Goal: Find specific page/section: Find specific page/section

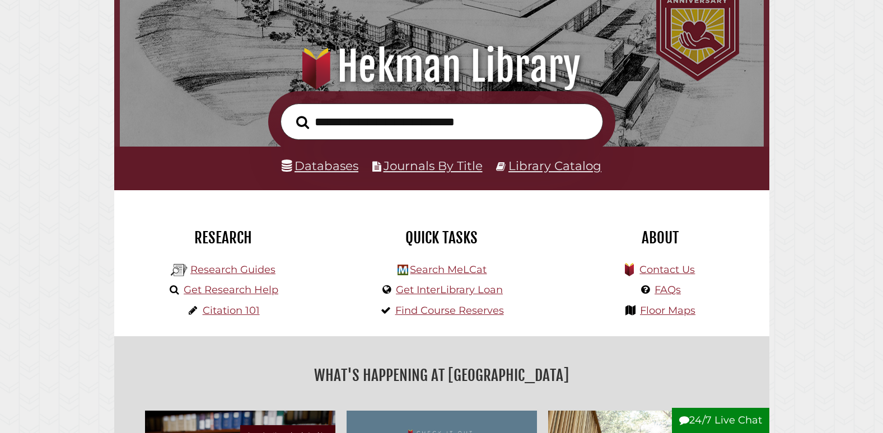
scroll to position [111, 0]
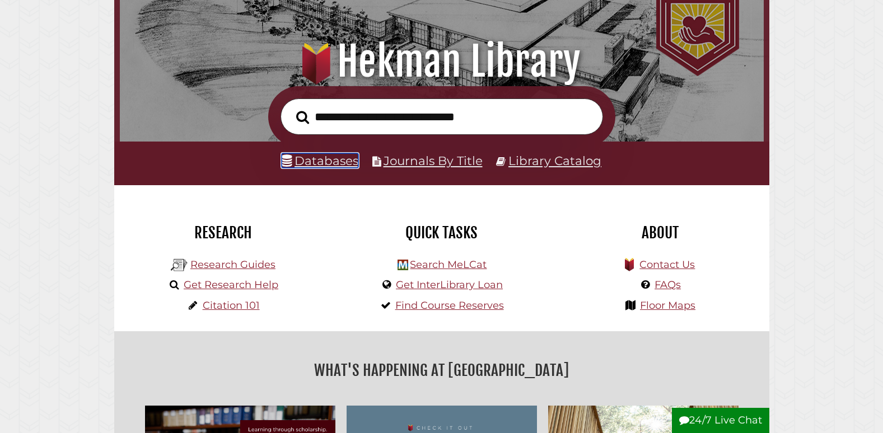
click at [339, 156] on link "Databases" at bounding box center [320, 160] width 77 height 15
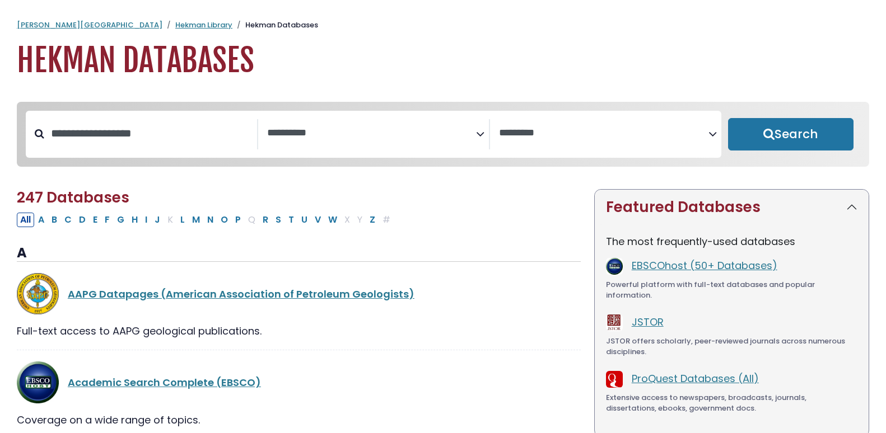
select select "Database Subject Filter"
select select "Database Vendors Filter"
click at [478, 137] on icon "Search filters" at bounding box center [480, 132] width 8 height 17
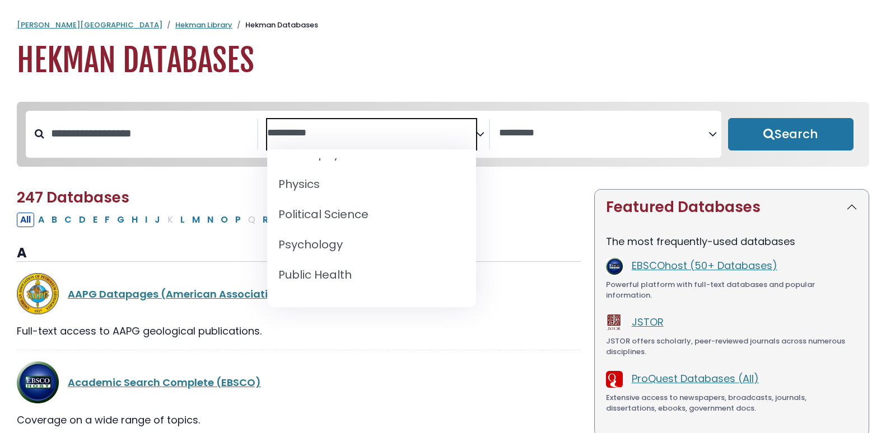
scroll to position [968, 0]
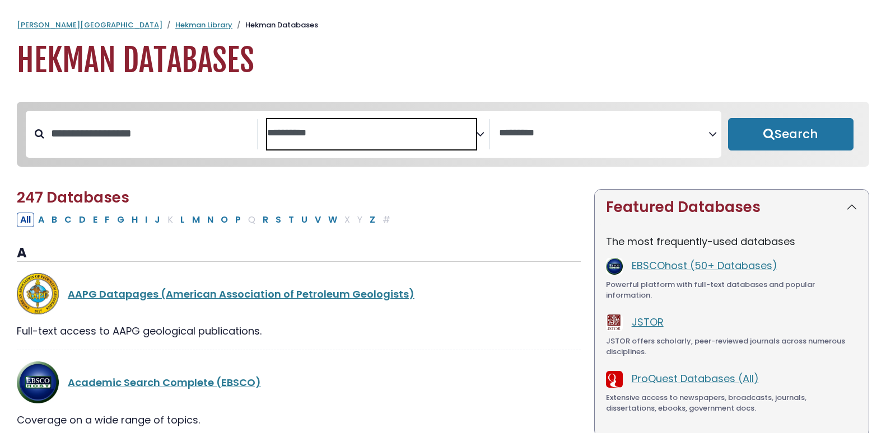
click at [480, 351] on div "AAPG Datapages (American Association of Petroleum Geologists) Full-text access …" at bounding box center [299, 312] width 564 height 78
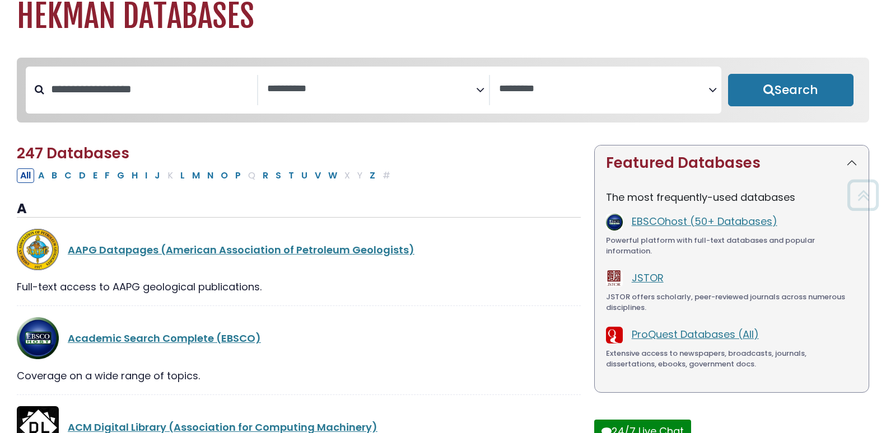
scroll to position [45, 0]
click at [91, 179] on button "E" at bounding box center [95, 175] width 11 height 15
select select "Database Subject Filter"
select select "Database Vendors Filter"
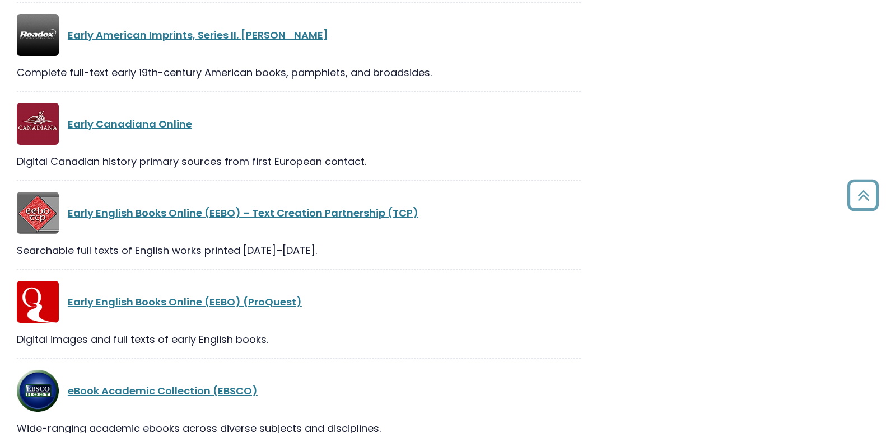
scroll to position [657, 0]
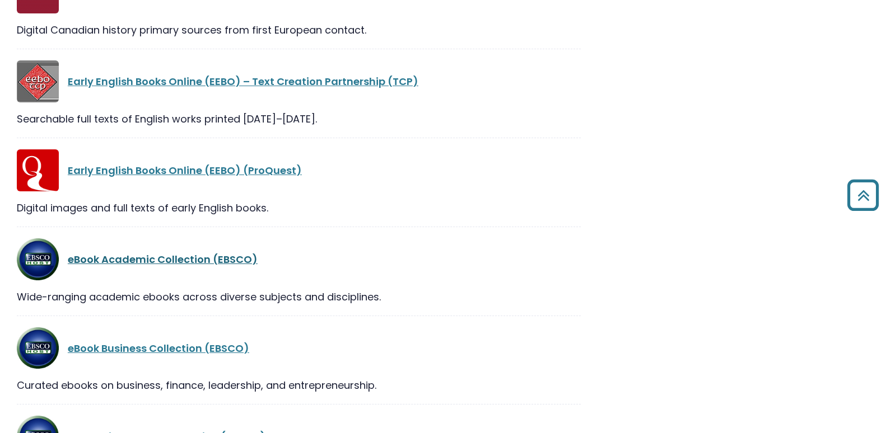
click at [147, 256] on link "eBook Academic Collection (EBSCO)" at bounding box center [163, 259] width 190 height 14
